Goal: Use online tool/utility: Use online tool/utility

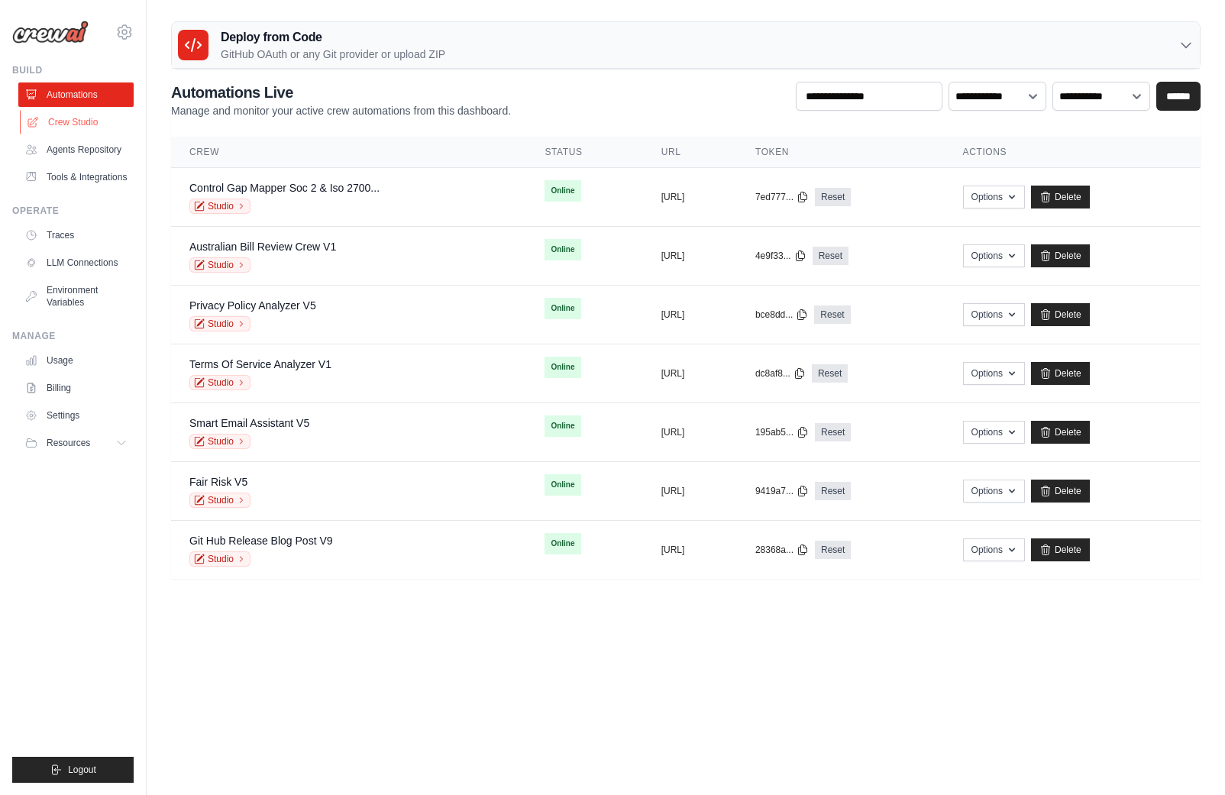
click at [70, 122] on link "Crew Studio" at bounding box center [77, 122] width 115 height 24
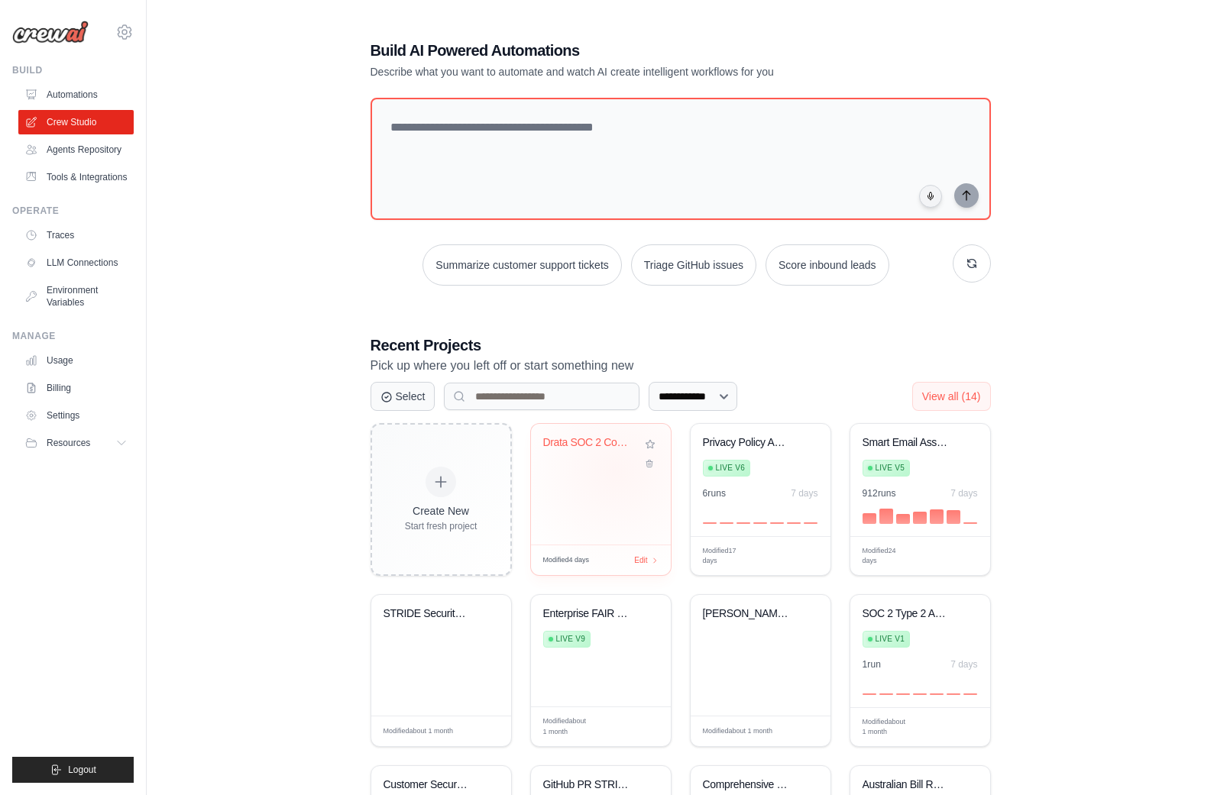
click at [616, 470] on div "Drata SOC 2 Compliance Gap Report G..." at bounding box center [601, 484] width 140 height 121
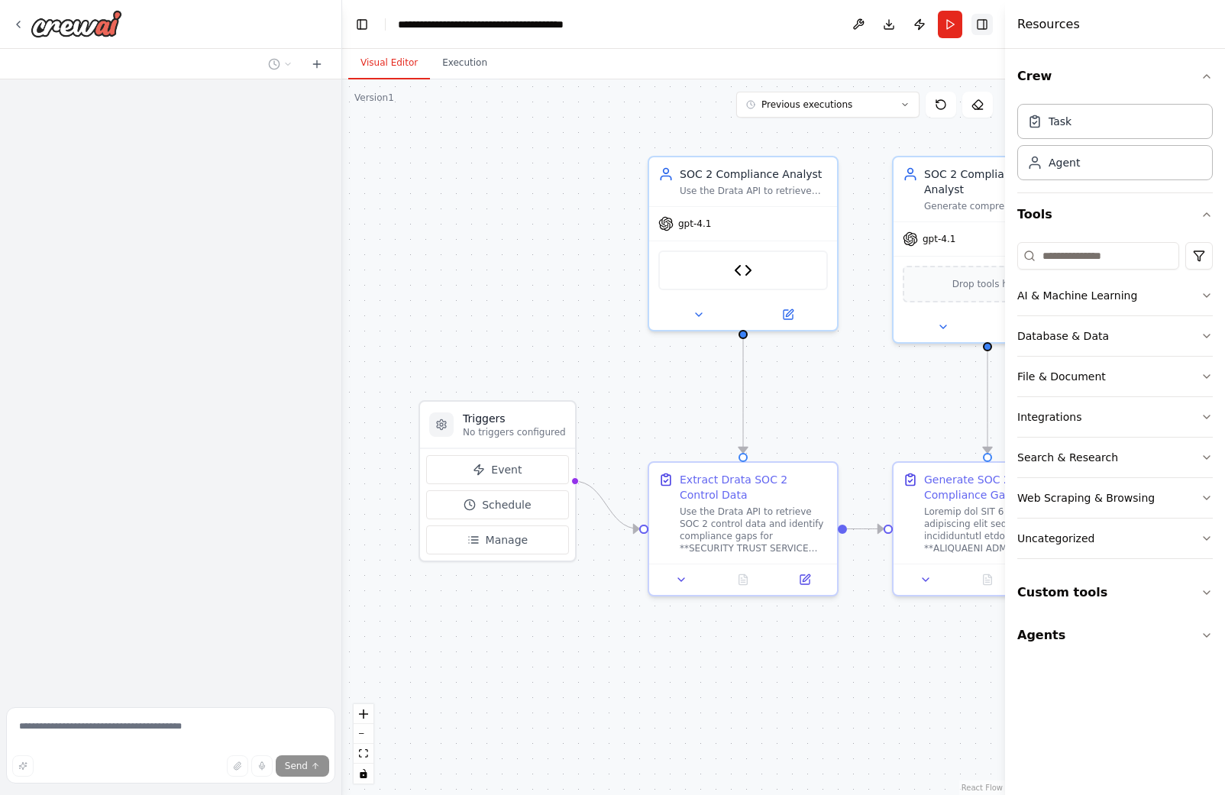
click at [986, 20] on button "Toggle Right Sidebar" at bounding box center [981, 24] width 21 height 21
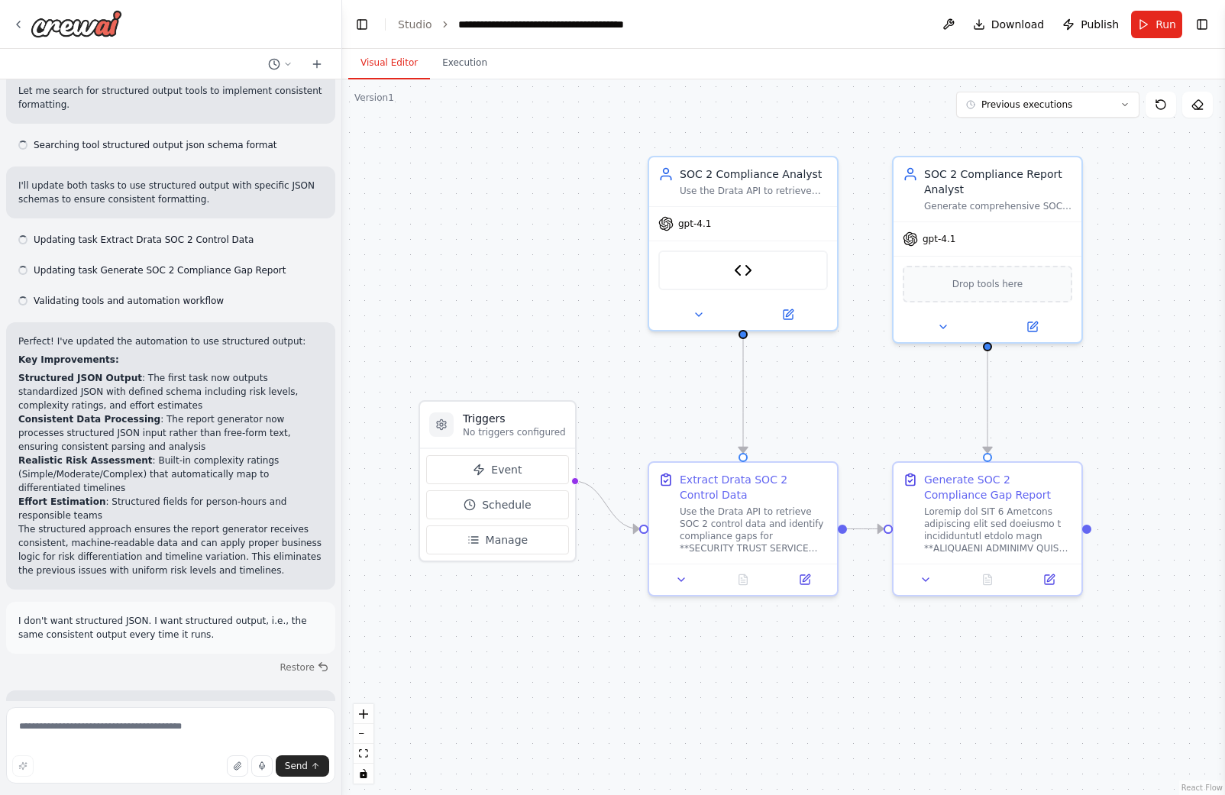
scroll to position [14782, 0]
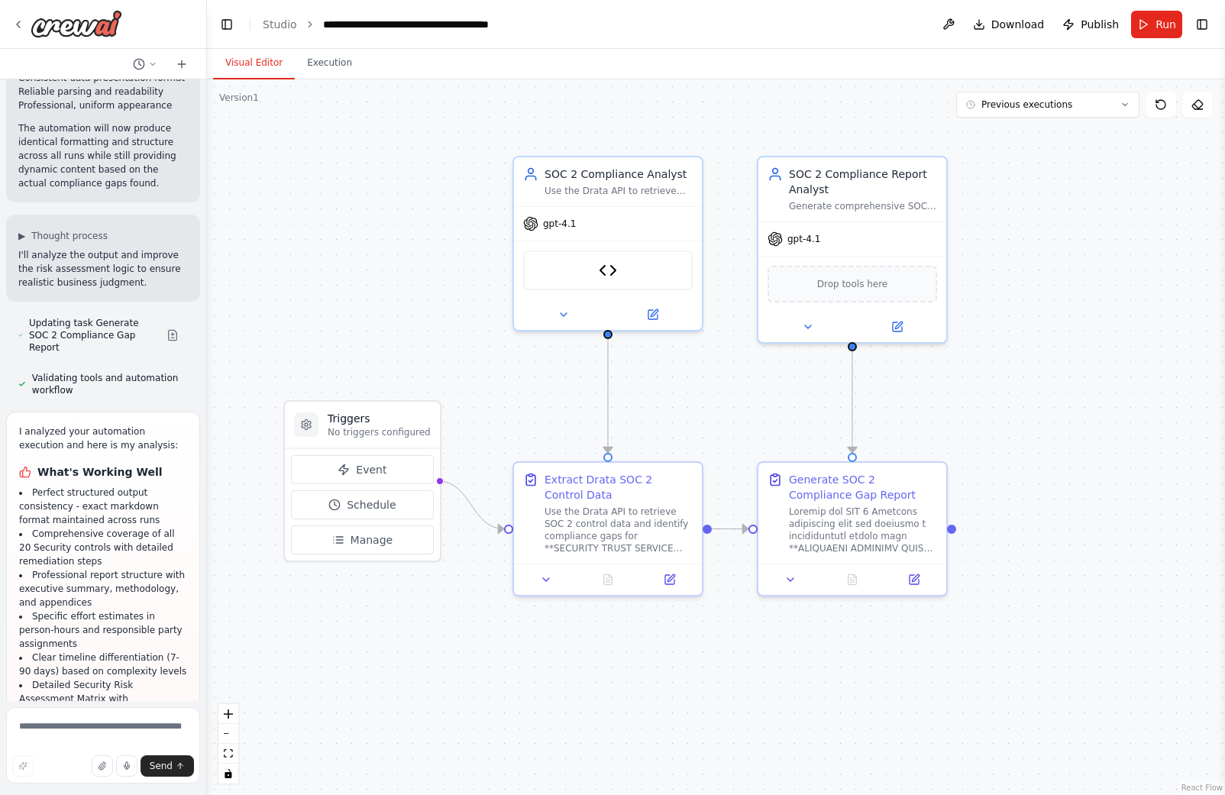
drag, startPoint x: 340, startPoint y: 34, endPoint x: 208, endPoint y: 36, distance: 132.1
click at [208, 36] on div "Hello! I'm the CrewAI assistant. What kind of automation do you want to build? …" at bounding box center [612, 397] width 1225 height 795
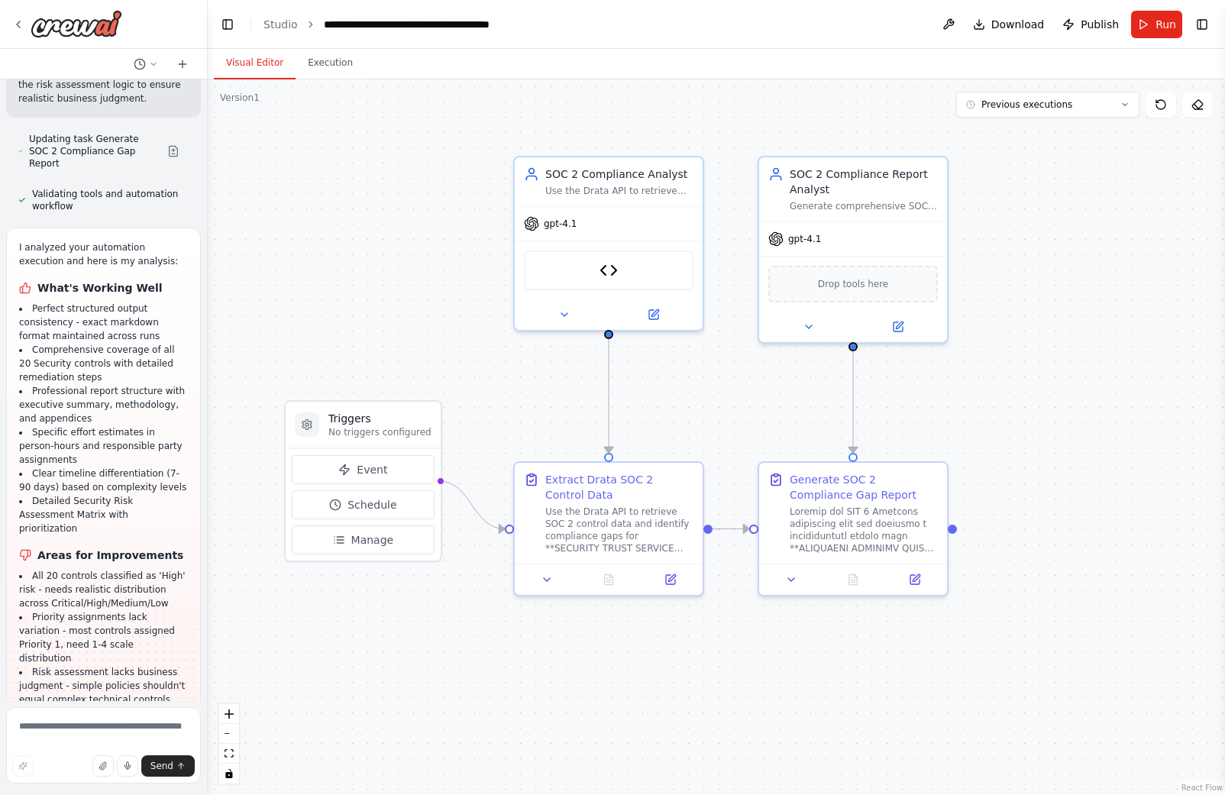
scroll to position [20974, 0]
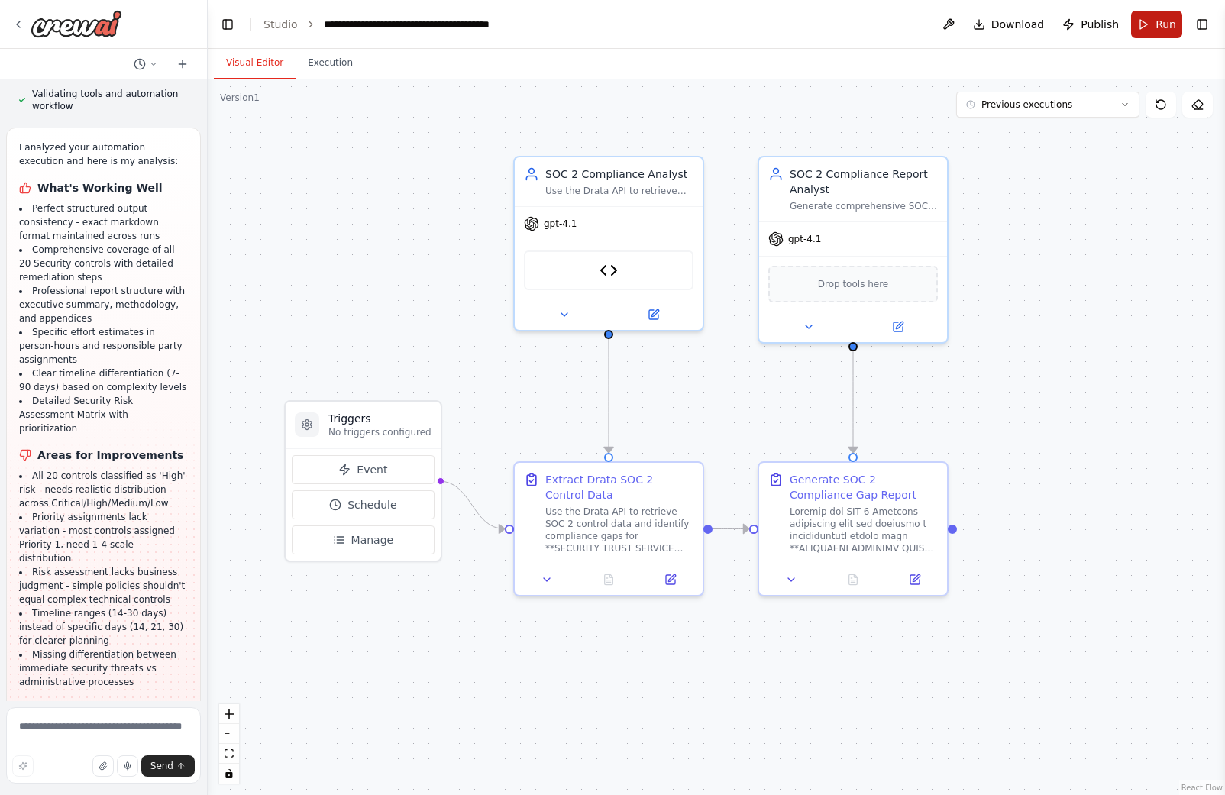
click at [1168, 24] on span "Run" at bounding box center [1165, 24] width 21 height 15
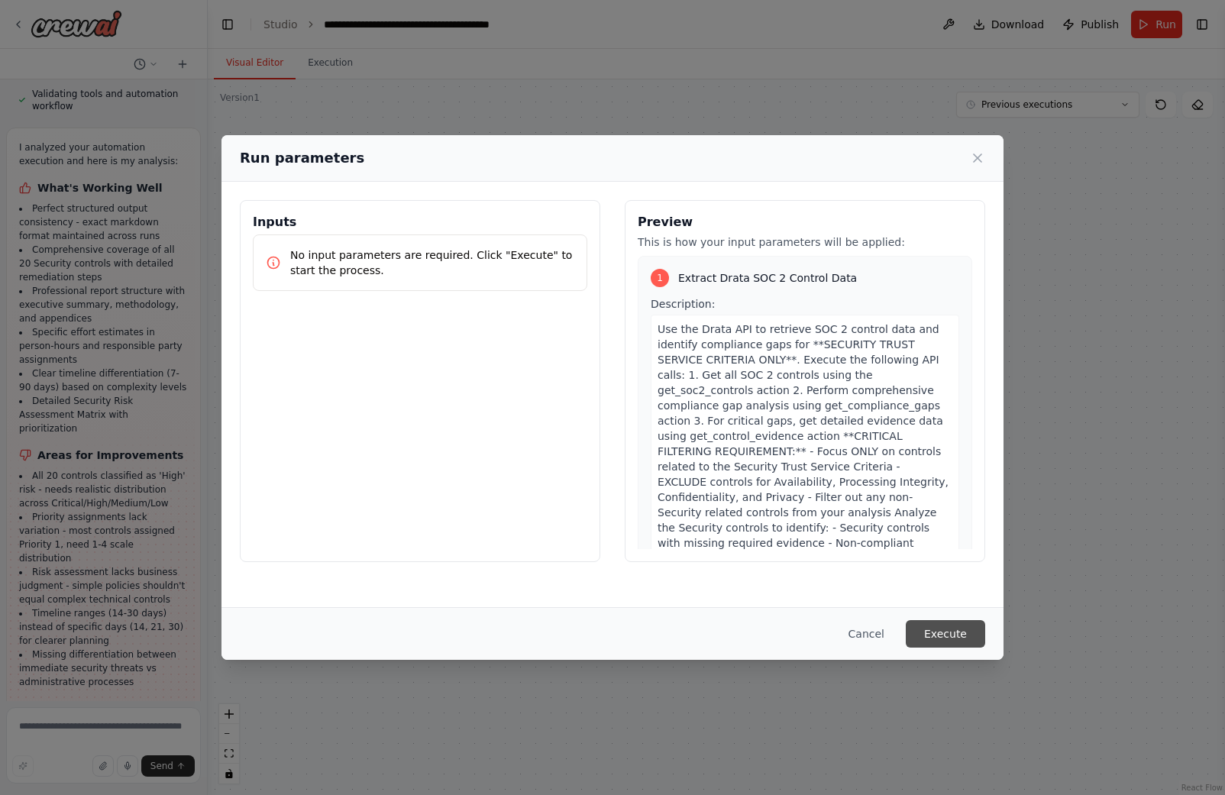
click at [957, 637] on button "Execute" at bounding box center [945, 633] width 79 height 27
